Goal: Task Accomplishment & Management: Manage account settings

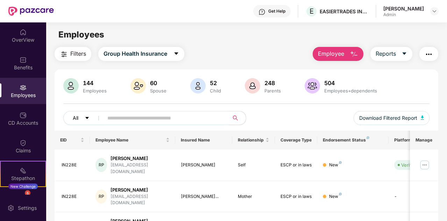
click at [89, 118] on icon "caret-down" at bounding box center [87, 117] width 5 height 5
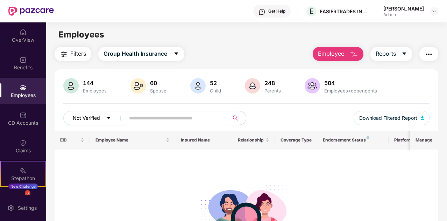
click at [104, 115] on button "Not Verified" at bounding box center [95, 118] width 64 height 14
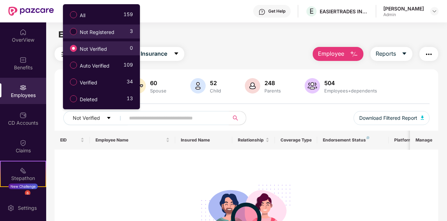
click at [98, 36] on label "Not Registered" at bounding box center [93, 32] width 54 height 12
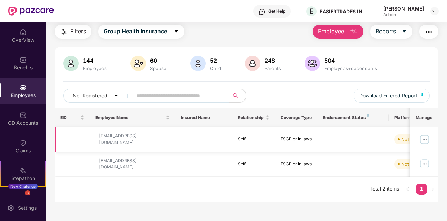
click at [421, 138] on img at bounding box center [424, 139] width 11 height 11
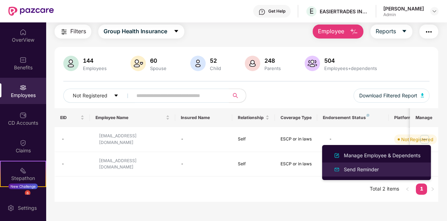
click at [382, 169] on div "Send Reminder" at bounding box center [376, 169] width 91 height 8
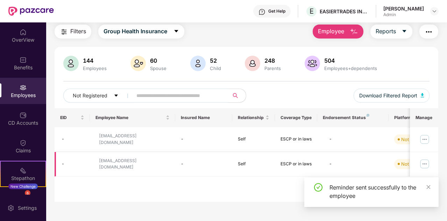
click at [425, 162] on img at bounding box center [424, 163] width 11 height 11
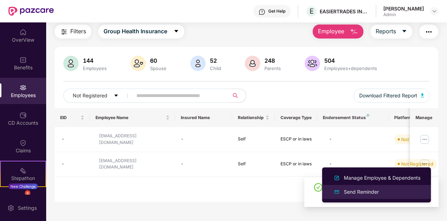
click at [365, 187] on li "Send Reminder" at bounding box center [376, 192] width 109 height 14
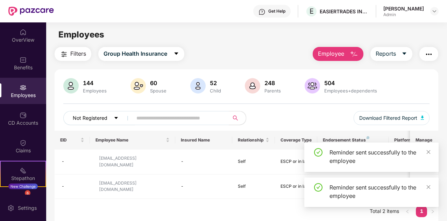
click at [112, 118] on button "Not Registered" at bounding box center [99, 118] width 72 height 14
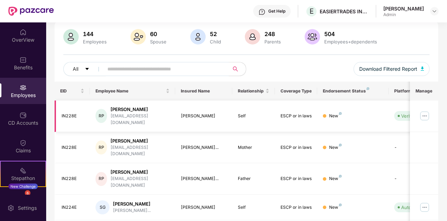
click at [425, 112] on img at bounding box center [424, 115] width 11 height 11
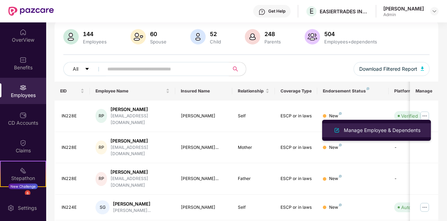
click at [378, 132] on div "Manage Employee & Dependents" at bounding box center [381, 130] width 79 height 8
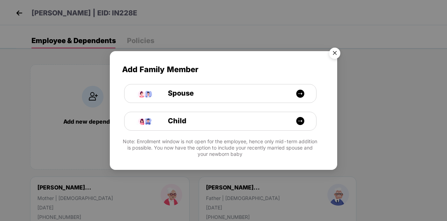
click at [332, 55] on img "Close" at bounding box center [335, 54] width 20 height 20
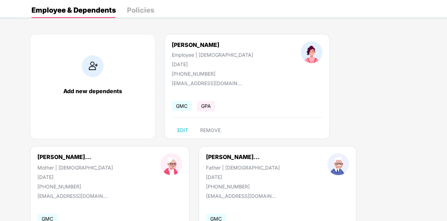
scroll to position [31, 0]
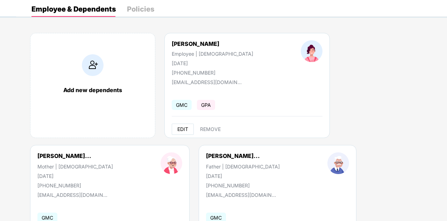
click at [184, 127] on span "EDIT" at bounding box center [182, 129] width 11 height 6
select select "******"
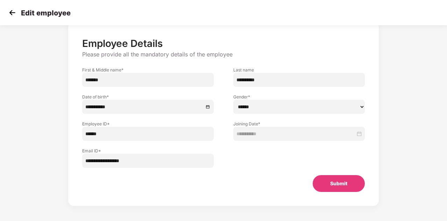
click at [164, 140] on input "******" at bounding box center [148, 134] width 132 height 14
click at [228, 161] on div at bounding box center [299, 154] width 151 height 27
click at [258, 110] on select "****** **** ******" at bounding box center [299, 107] width 132 height 14
click at [258, 171] on div "**********" at bounding box center [223, 114] width 283 height 154
click at [340, 186] on button "Submit" at bounding box center [339, 183] width 52 height 17
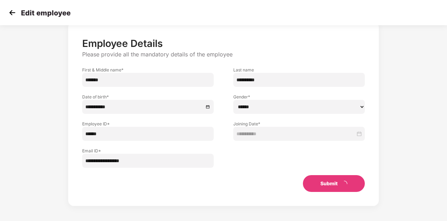
scroll to position [0, 0]
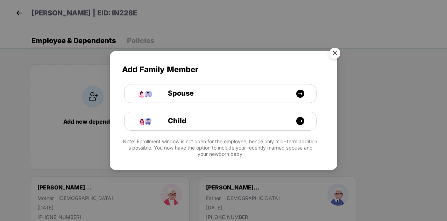
click at [330, 51] on img "Close" at bounding box center [335, 54] width 20 height 20
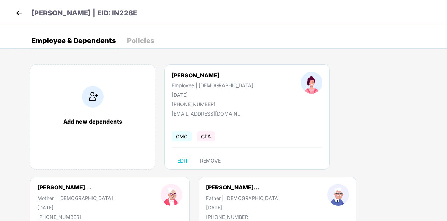
click at [16, 12] on img at bounding box center [19, 13] width 10 height 10
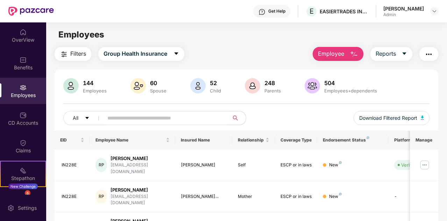
click at [184, 123] on span at bounding box center [164, 118] width 130 height 14
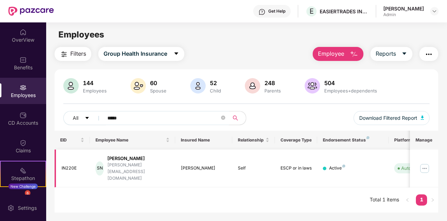
type input "*****"
click at [427, 163] on img at bounding box center [424, 168] width 11 height 11
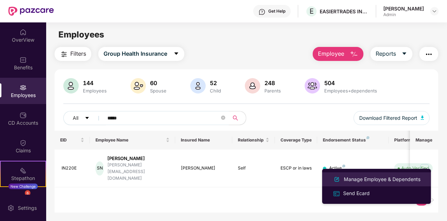
click at [354, 183] on div "Manage Employee & Dependents" at bounding box center [376, 179] width 91 height 8
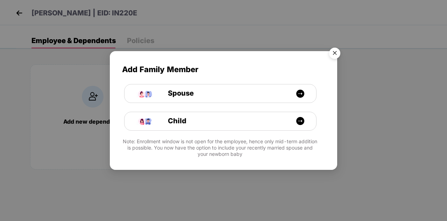
click at [337, 55] on img "Close" at bounding box center [335, 54] width 20 height 20
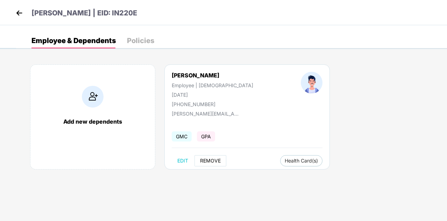
click at [215, 155] on button "REMOVE" at bounding box center [210, 160] width 32 height 11
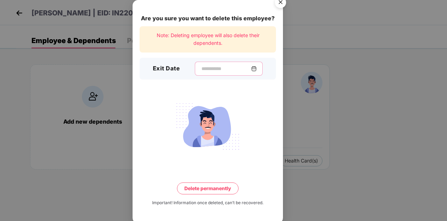
click at [213, 67] on input at bounding box center [226, 68] width 50 height 7
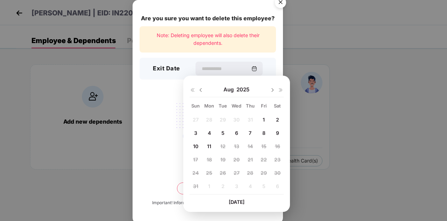
click at [263, 119] on span "1" at bounding box center [264, 119] width 2 height 6
type input "**********"
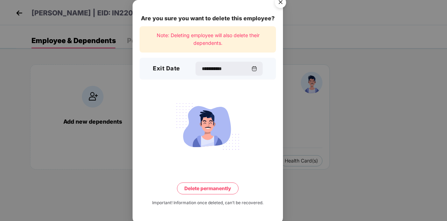
click at [202, 193] on button "Delete permanently" at bounding box center [208, 188] width 62 height 12
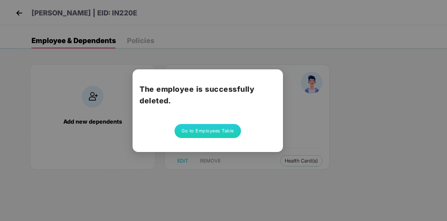
click at [216, 131] on button "Go to Employees Table" at bounding box center [208, 131] width 66 height 14
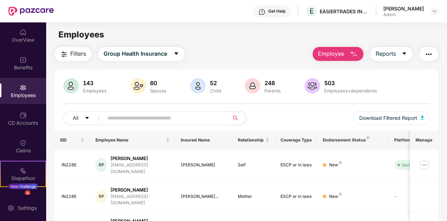
click at [167, 115] on input "text" at bounding box center [163, 118] width 112 height 10
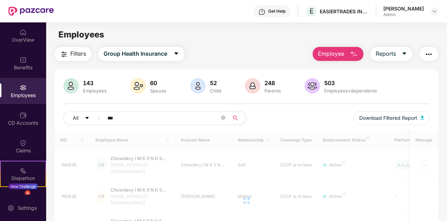
type input "****"
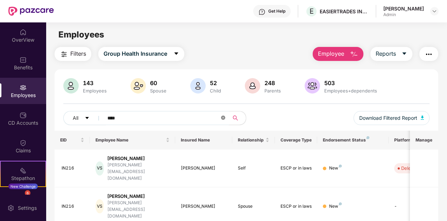
click at [225, 116] on icon "close-circle" at bounding box center [223, 117] width 4 height 4
click at [170, 119] on input "text" at bounding box center [163, 118] width 112 height 10
